Goal: Transaction & Acquisition: Purchase product/service

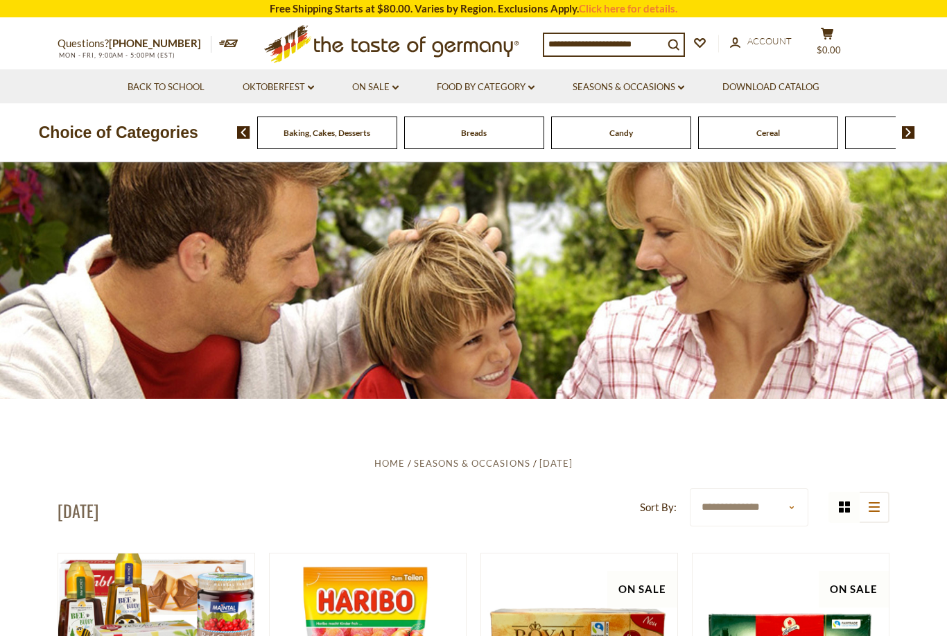
click at [199, 131] on span "Beverages" at bounding box center [180, 133] width 37 height 10
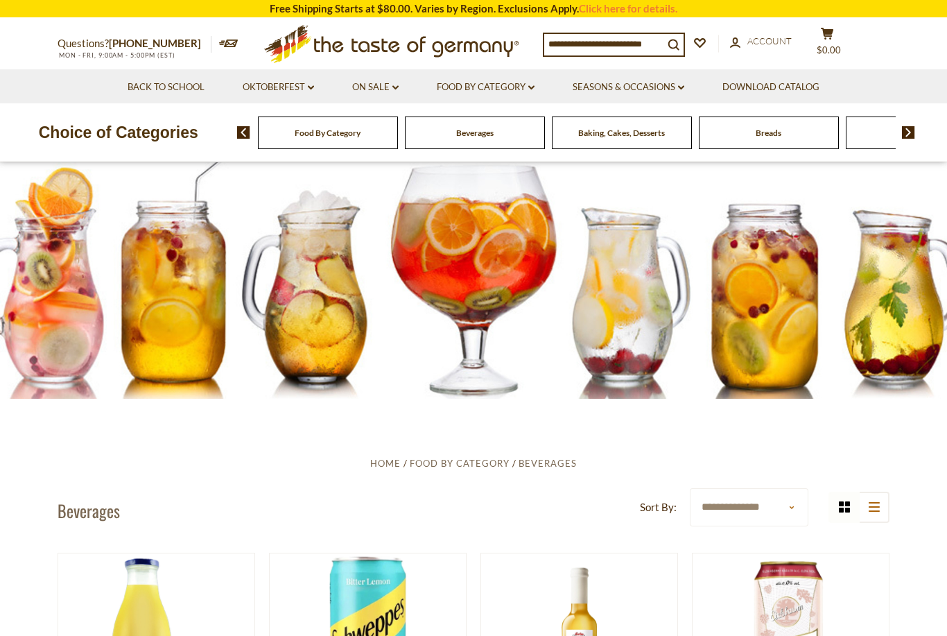
click at [907, 135] on img at bounding box center [908, 132] width 13 height 12
click at [913, 132] on img at bounding box center [908, 132] width 13 height 12
click at [914, 126] on img at bounding box center [908, 132] width 13 height 12
click at [911, 130] on img at bounding box center [908, 132] width 13 height 12
click at [908, 134] on img at bounding box center [908, 132] width 13 height 12
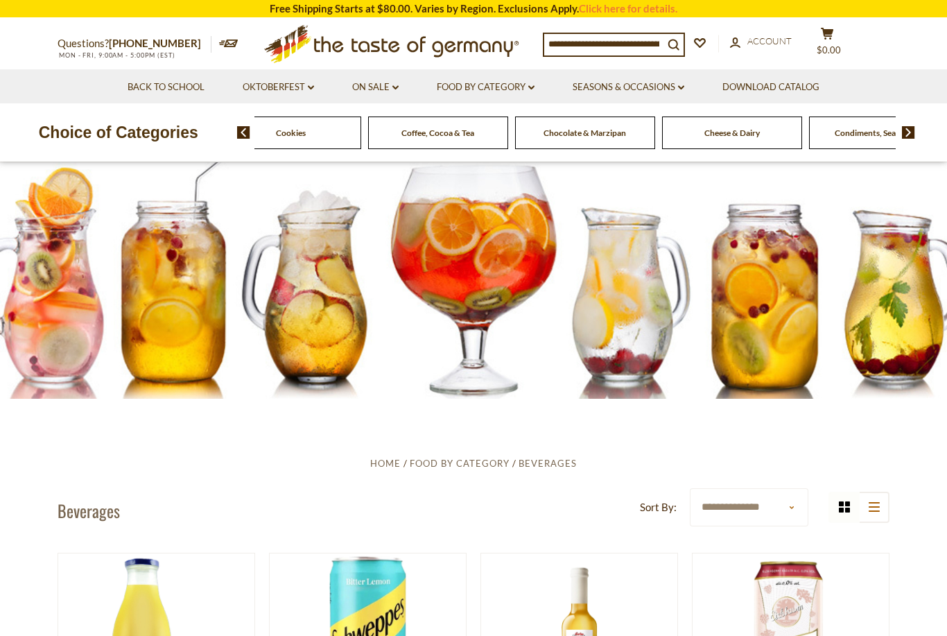
click at [908, 130] on img at bounding box center [908, 132] width 13 height 12
click at [908, 126] on img at bounding box center [908, 132] width 13 height 12
click at [915, 135] on img at bounding box center [908, 132] width 13 height 12
click at [914, 132] on img at bounding box center [908, 132] width 13 height 12
click at [913, 130] on img at bounding box center [908, 132] width 13 height 12
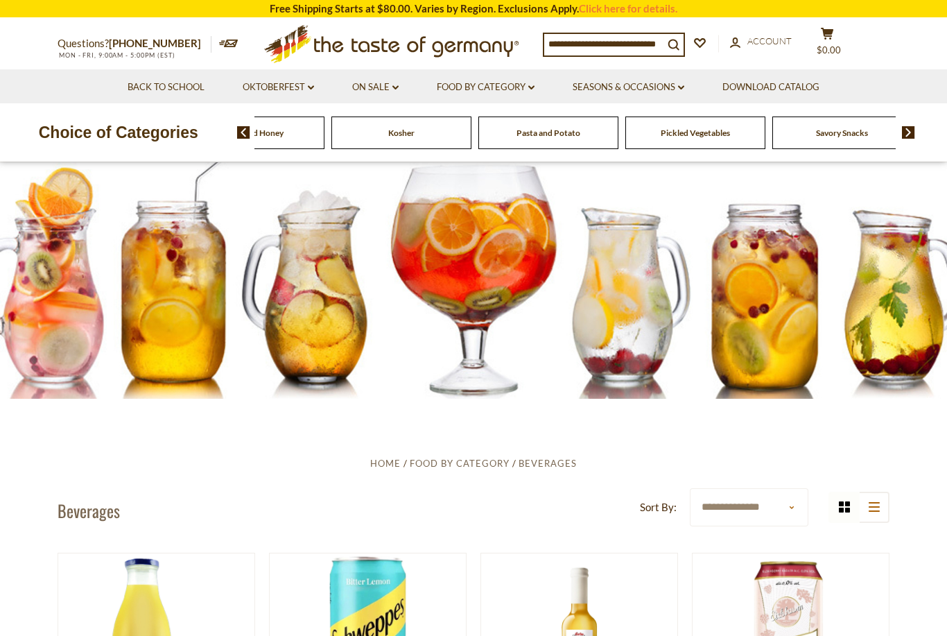
click at [915, 130] on img at bounding box center [908, 132] width 13 height 12
click at [911, 126] on img at bounding box center [908, 132] width 13 height 12
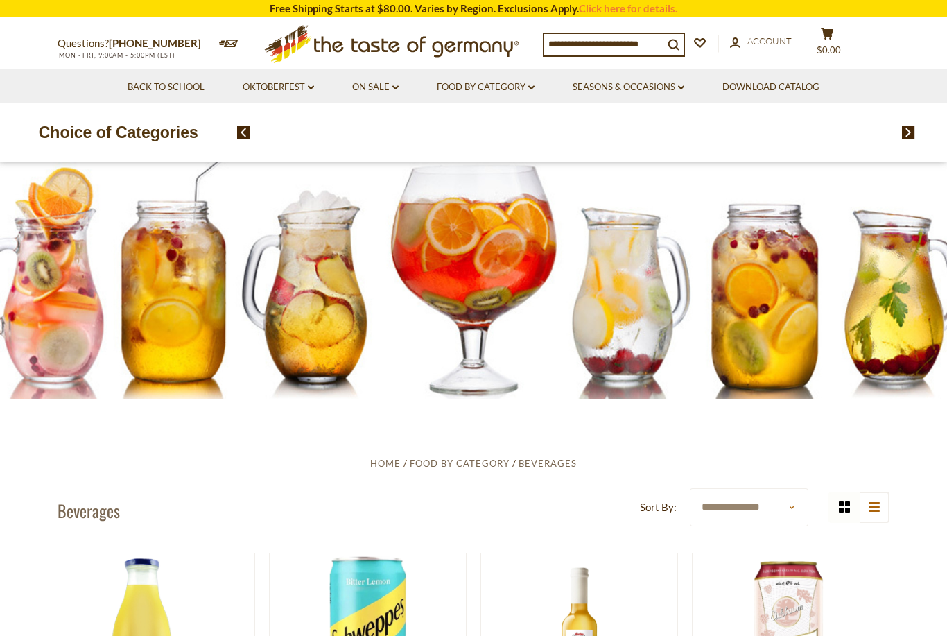
click at [681, 134] on div "Food By Category Beverages Baking, Cakes, Desserts Breads Candy Cereal Cookies …" at bounding box center [576, 133] width 642 height 33
click at [247, 136] on img at bounding box center [243, 132] width 13 height 12
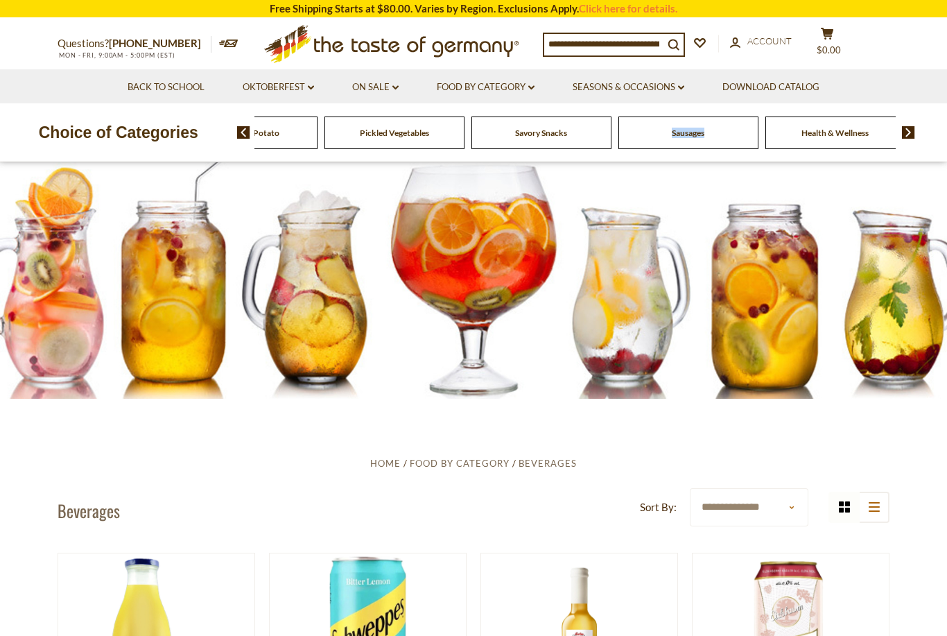
click at [682, 132] on span "Sausages" at bounding box center [688, 133] width 33 height 10
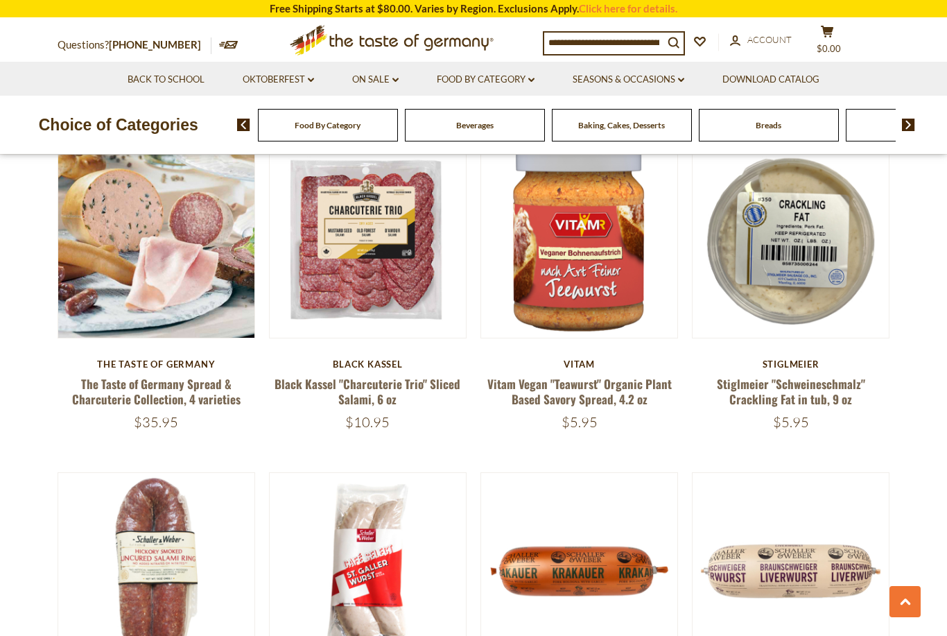
scroll to position [741, 0]
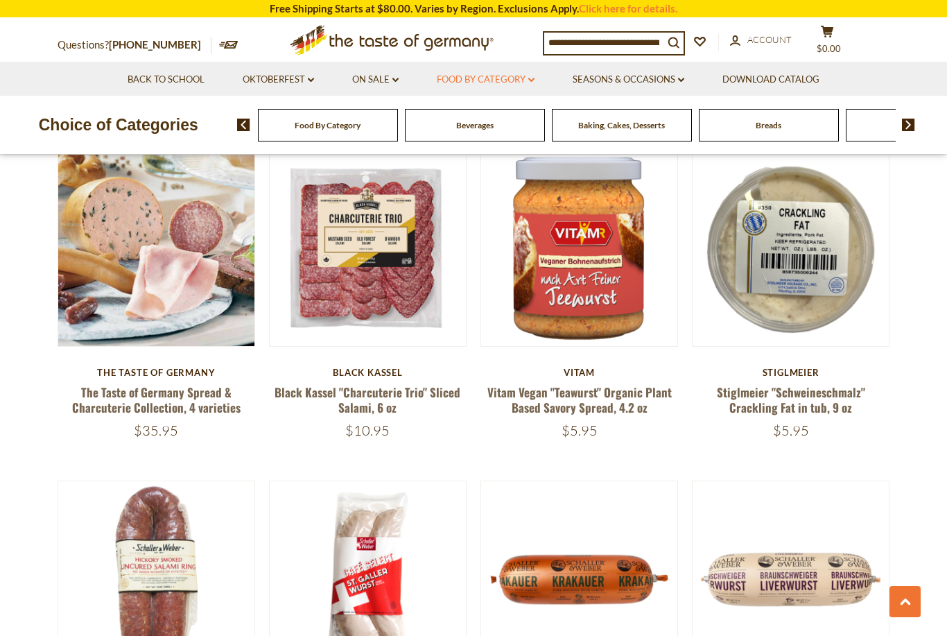
click at [501, 85] on link "Food By Category dropdown_arrow" at bounding box center [486, 79] width 98 height 15
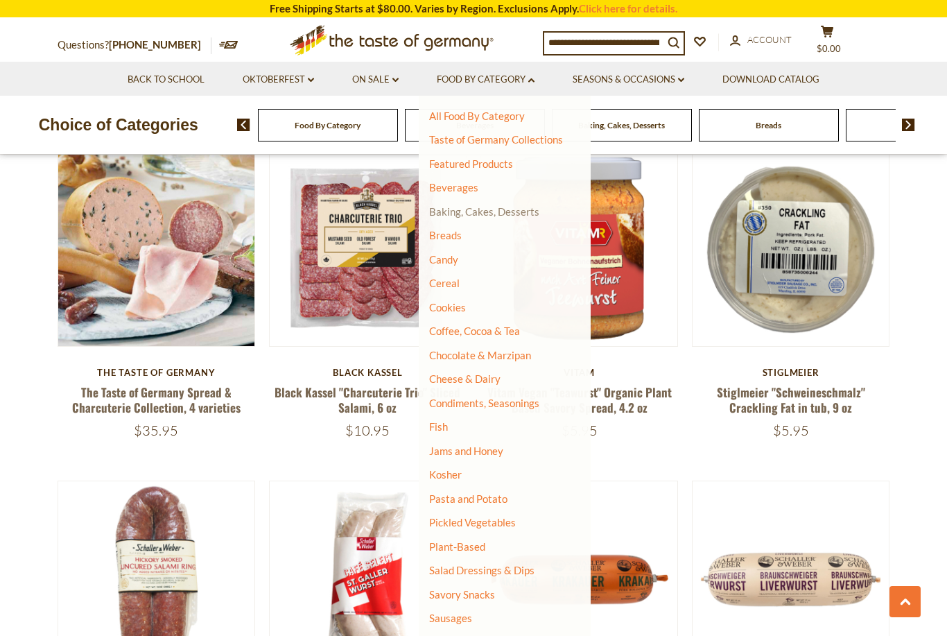
click at [519, 208] on link "Baking, Cakes, Desserts" at bounding box center [484, 211] width 110 height 12
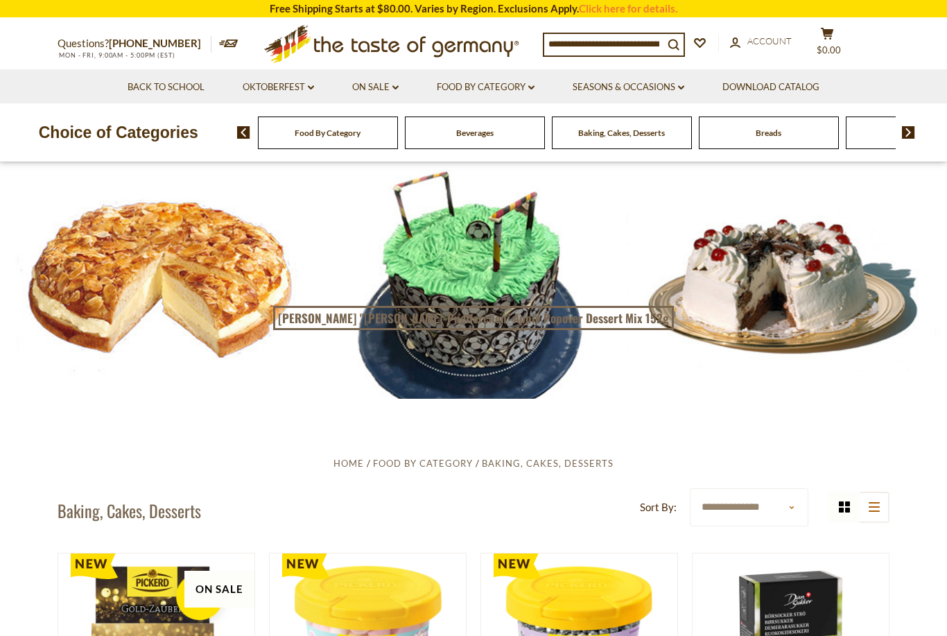
click at [822, 302] on div at bounding box center [473, 280] width 947 height 237
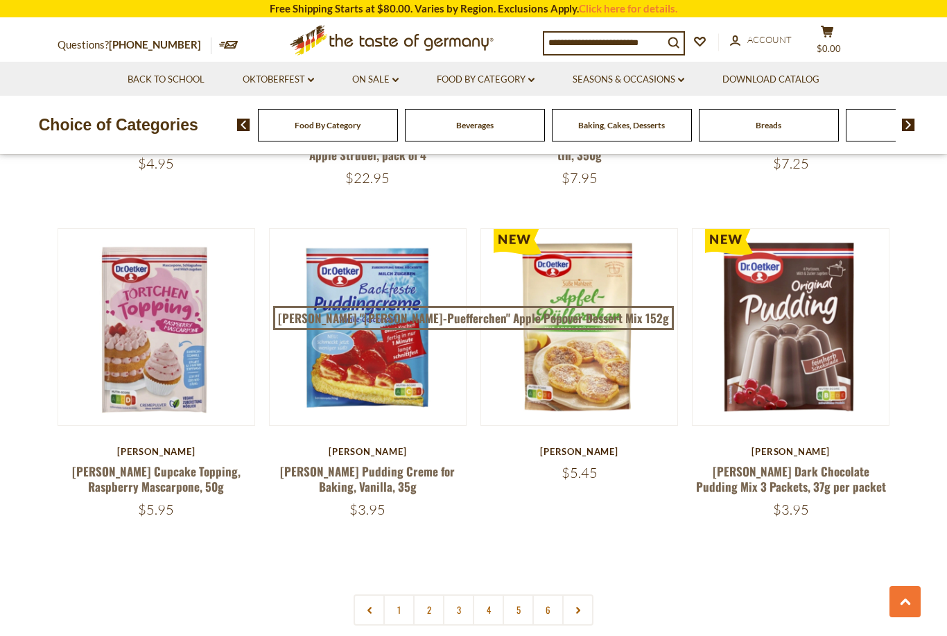
scroll to position [3043, 0]
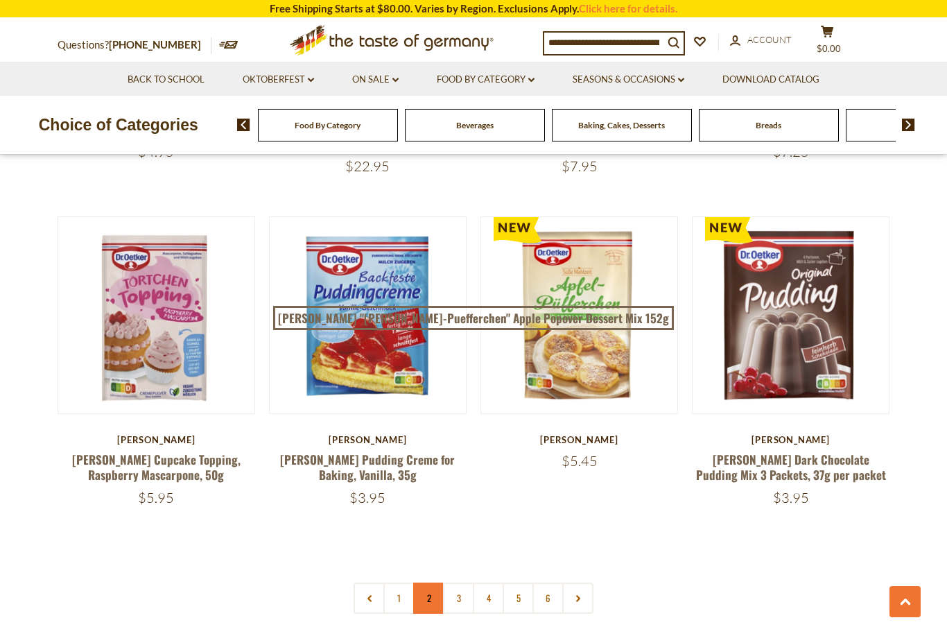
click at [429, 583] on link "2" at bounding box center [428, 598] width 31 height 31
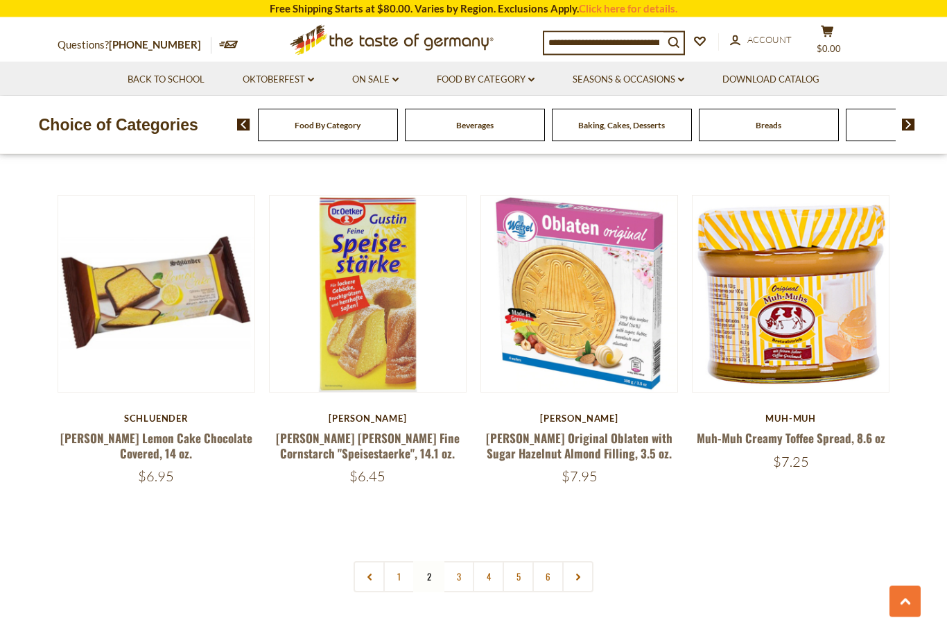
scroll to position [3047, 0]
click at [456, 561] on link "3" at bounding box center [458, 576] width 31 height 31
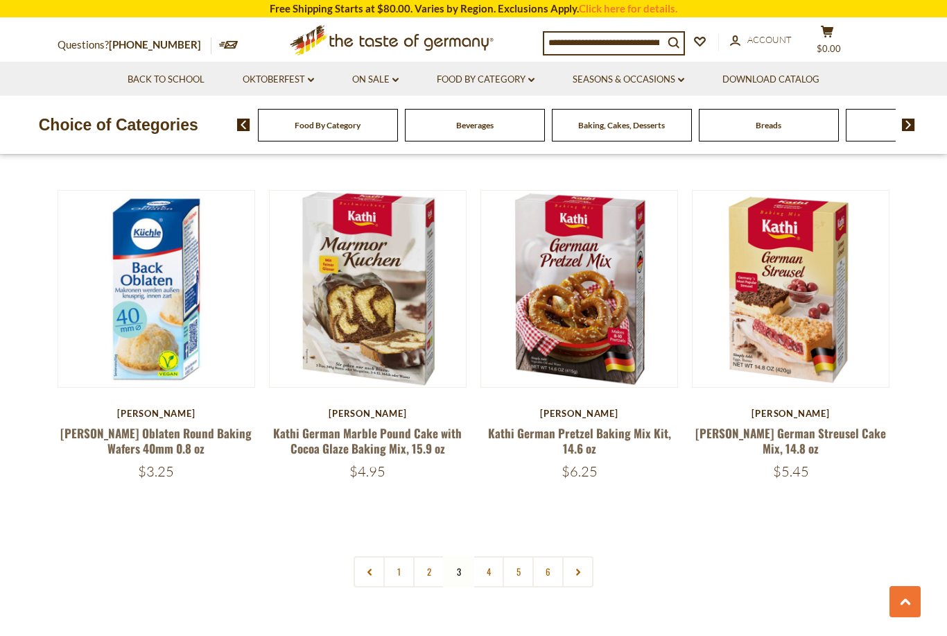
scroll to position [3058, 0]
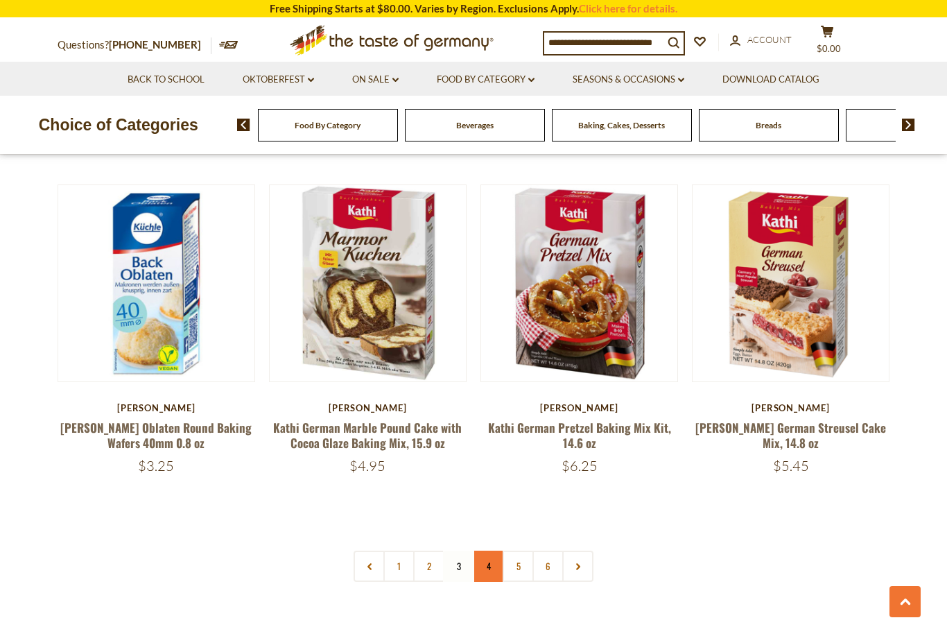
click at [491, 551] on link "4" at bounding box center [488, 566] width 31 height 31
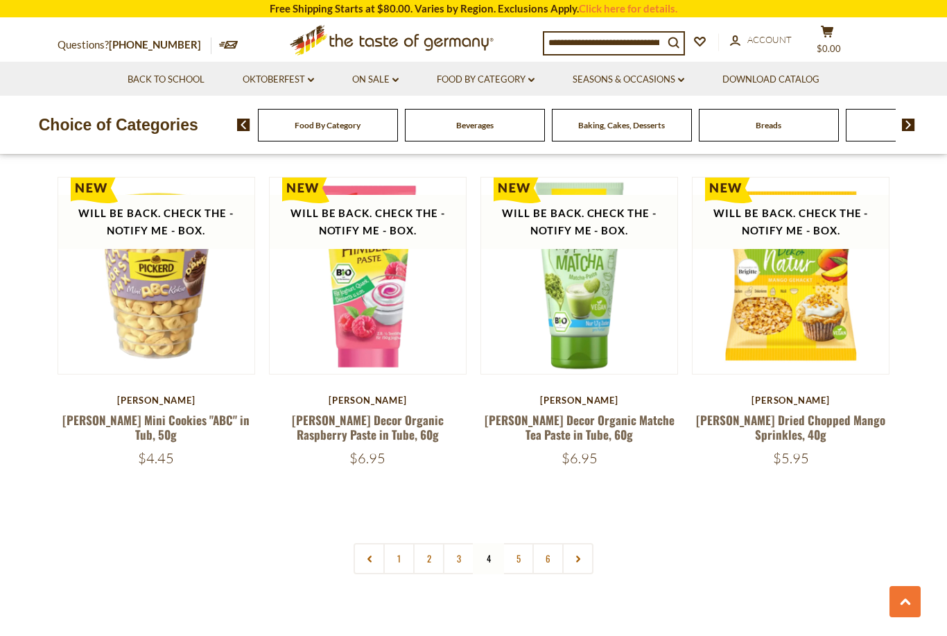
scroll to position [3114, 0]
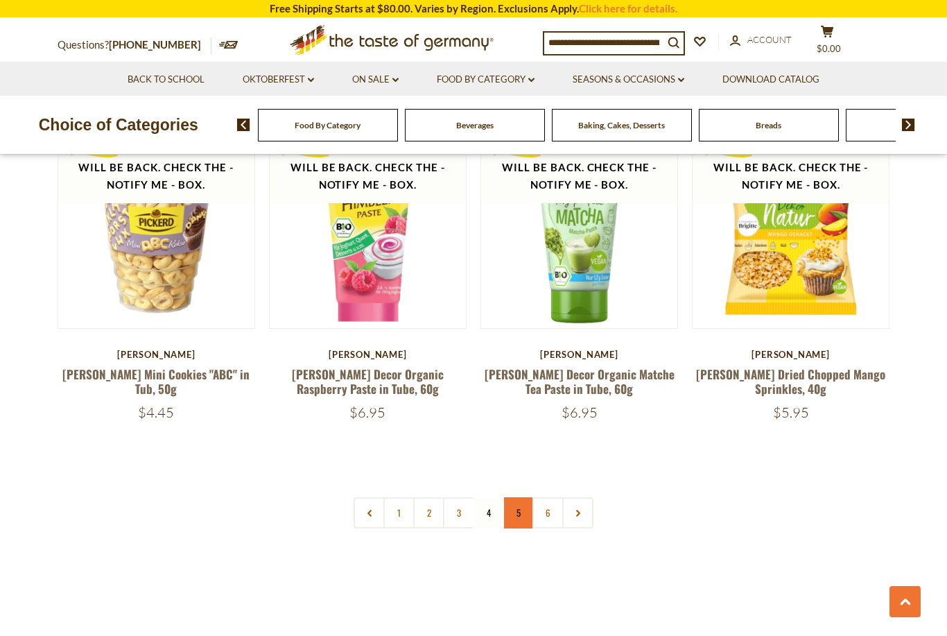
click at [519, 497] on link "5" at bounding box center [518, 512] width 31 height 31
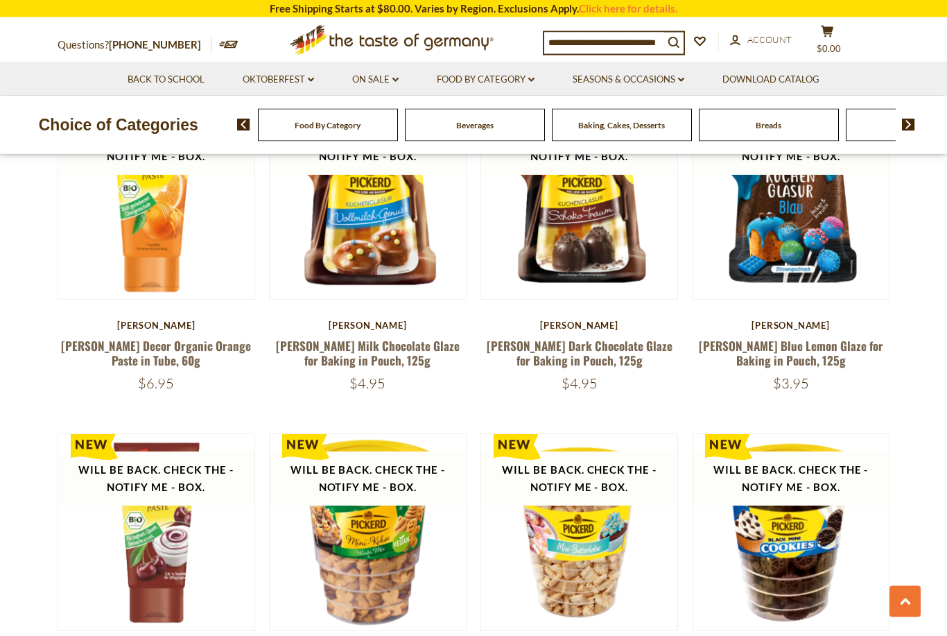
scroll to position [1109, 0]
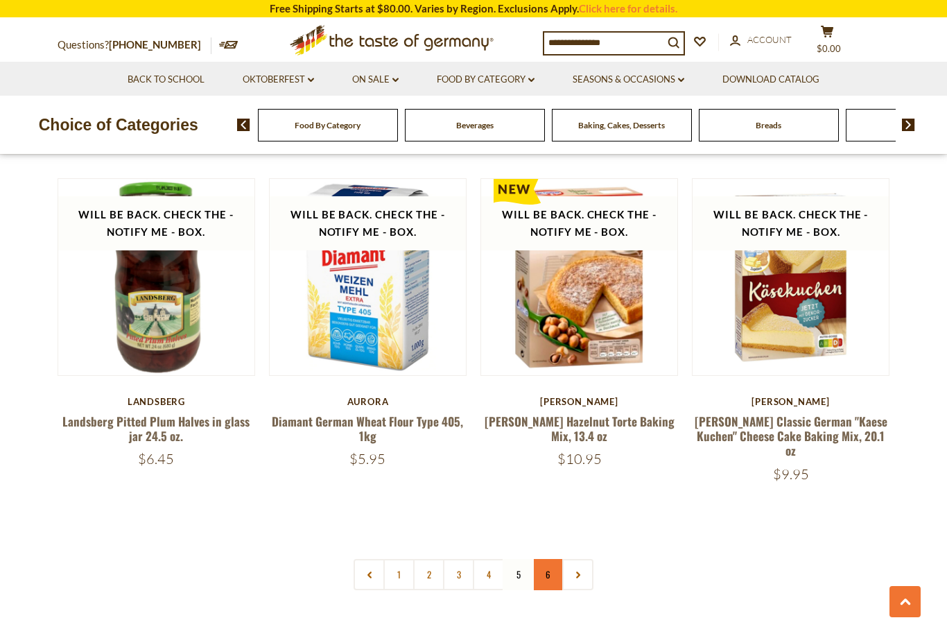
click at [547, 559] on link "6" at bounding box center [548, 574] width 31 height 31
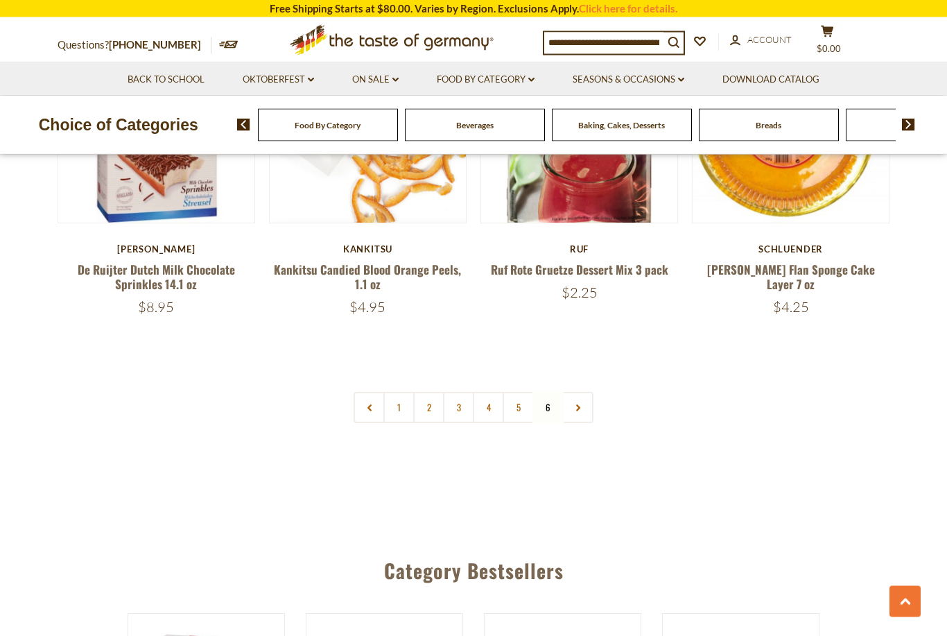
scroll to position [1531, 0]
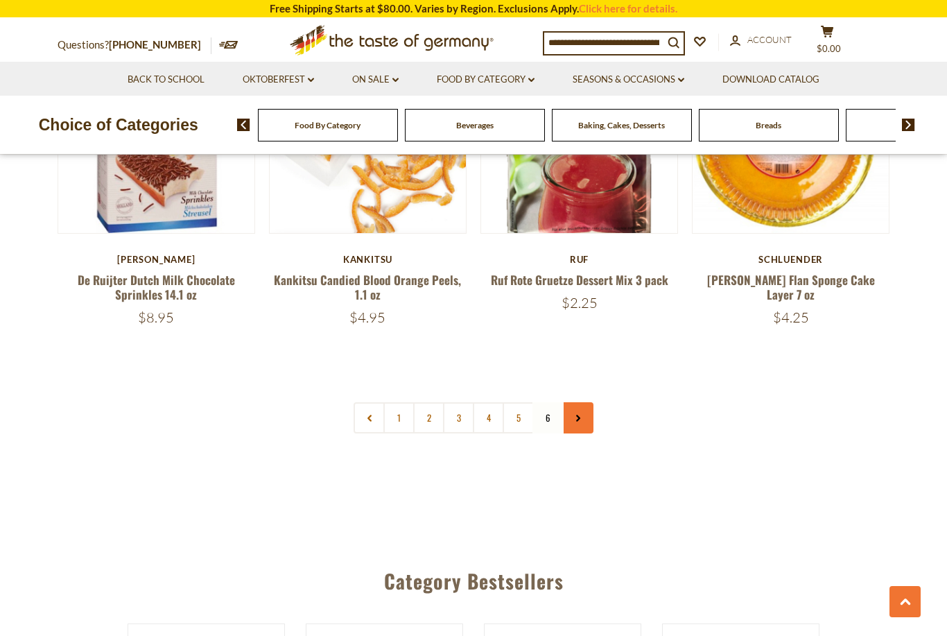
click at [585, 402] on link at bounding box center [577, 417] width 31 height 31
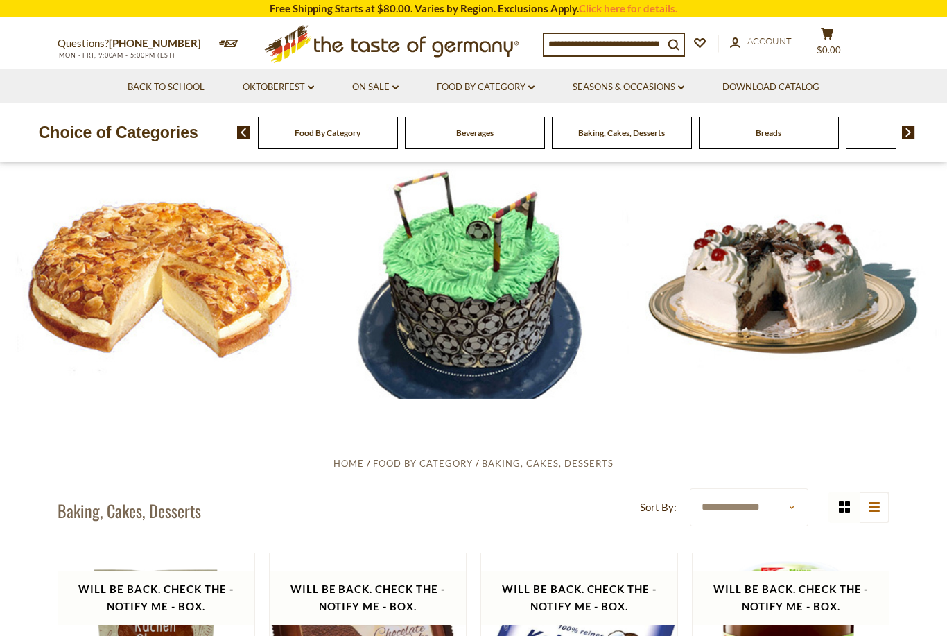
click at [773, 290] on div at bounding box center [473, 280] width 947 height 237
click at [774, 298] on div at bounding box center [473, 280] width 947 height 237
click at [774, 302] on div at bounding box center [473, 280] width 947 height 237
click at [770, 309] on div at bounding box center [473, 280] width 947 height 237
click at [796, 309] on div at bounding box center [473, 280] width 947 height 237
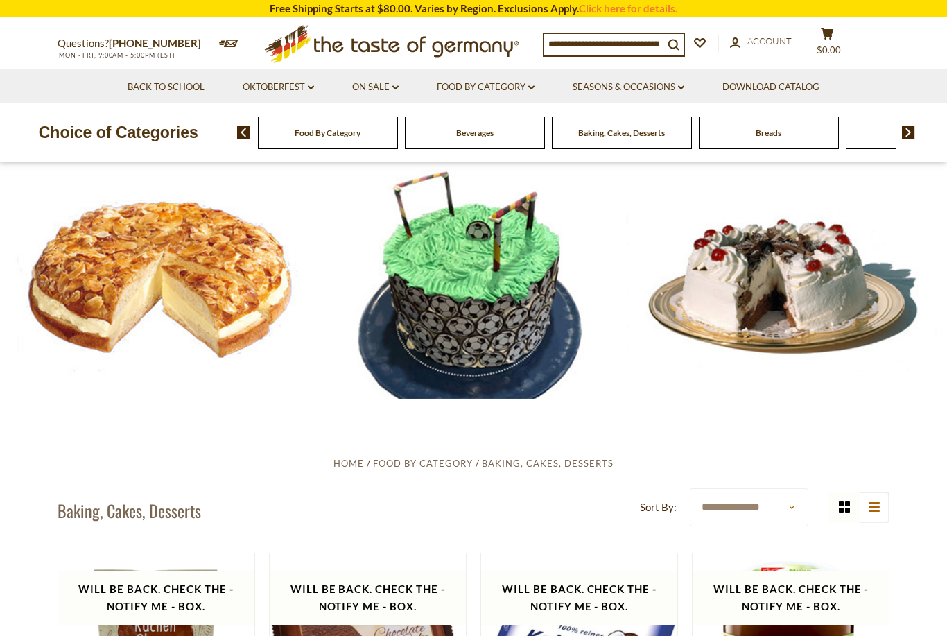
click at [621, 44] on input at bounding box center [603, 43] width 119 height 19
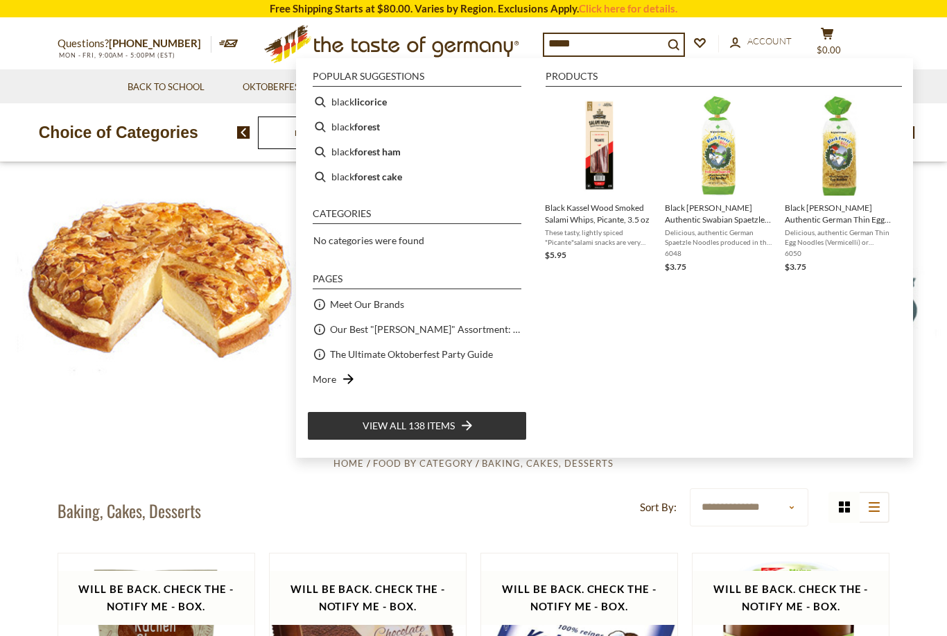
click at [390, 178] on b "forest cake" at bounding box center [378, 177] width 48 height 16
type input "**********"
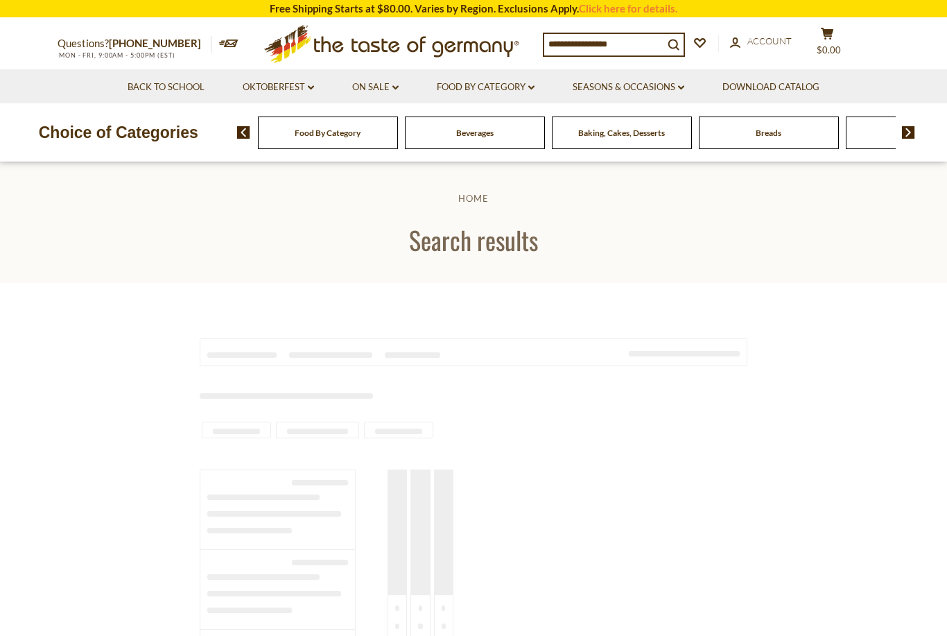
type input "**********"
